Goal: Task Accomplishment & Management: Manage account settings

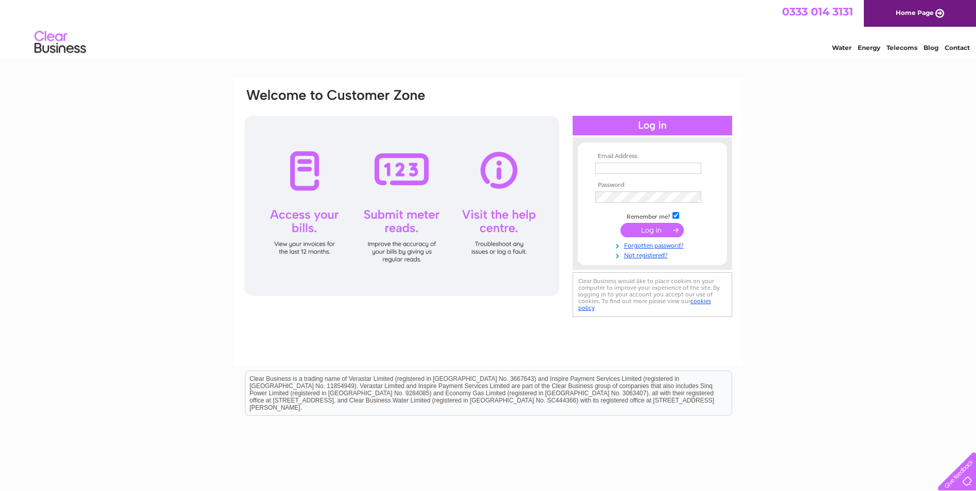
type input "SELECTSERVICESLTD@HOTMAIL.COM"
click at [643, 232] on input "submit" at bounding box center [652, 230] width 63 height 14
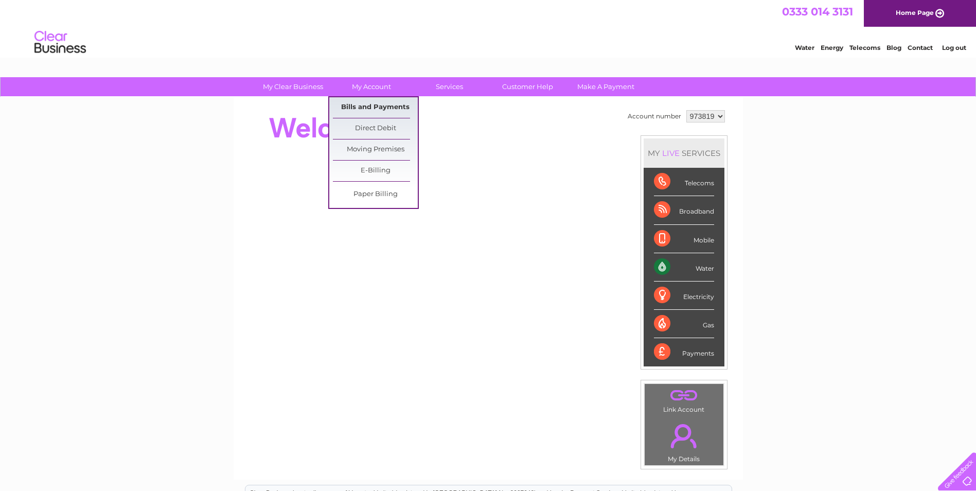
click at [379, 105] on link "Bills and Payments" at bounding box center [375, 107] width 85 height 21
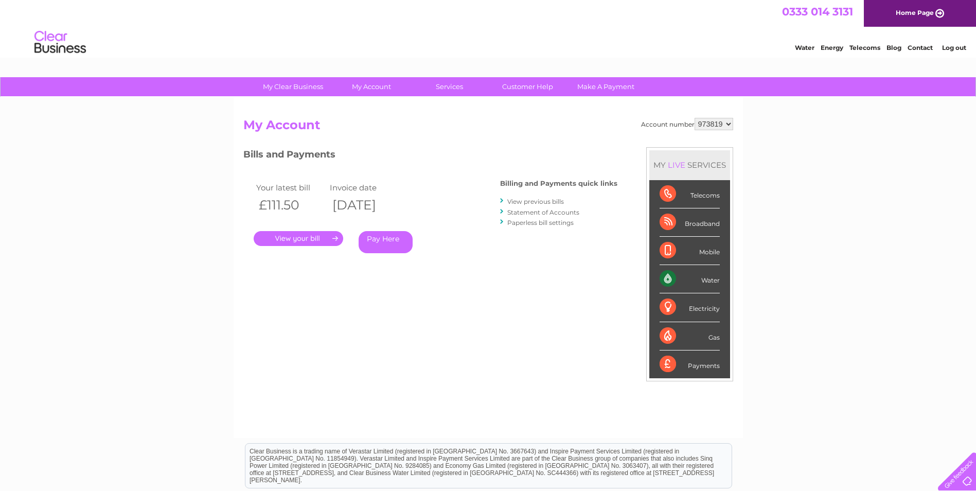
click at [542, 202] on link "View previous bills" at bounding box center [535, 202] width 57 height 8
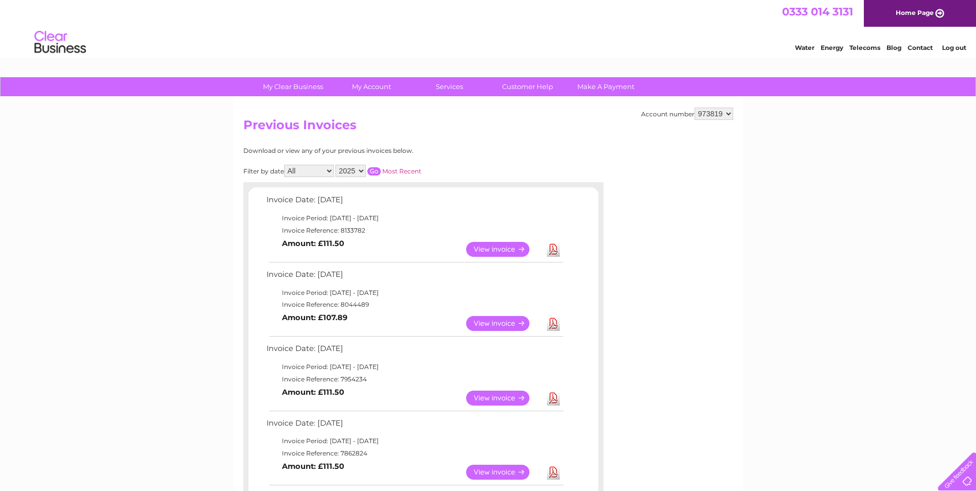
click at [499, 328] on link "View" at bounding box center [504, 323] width 76 height 15
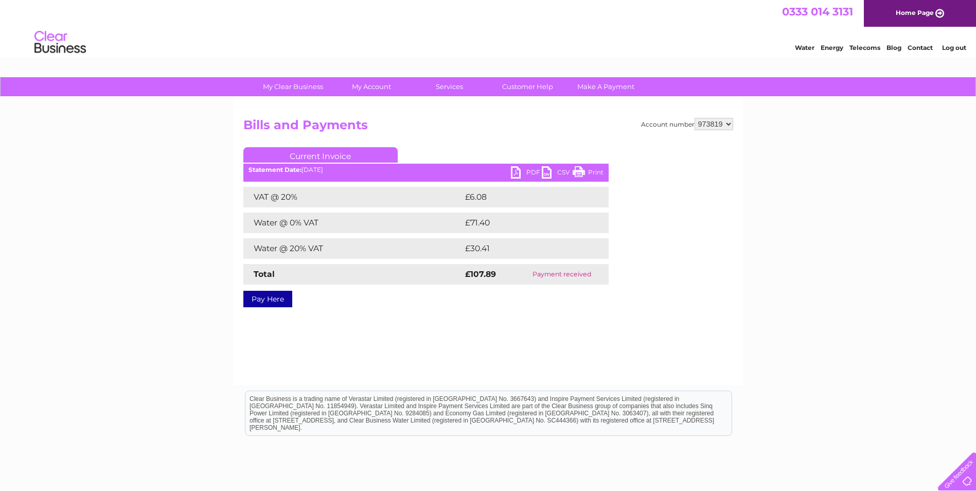
click at [588, 173] on link "Print" at bounding box center [588, 173] width 31 height 15
click at [584, 166] on ul "Current Invoice" at bounding box center [425, 156] width 365 height 19
drag, startPoint x: 585, startPoint y: 174, endPoint x: 79, endPoint y: 45, distance: 522.2
click at [585, 174] on link "Print" at bounding box center [588, 173] width 31 height 15
